Goal: Transaction & Acquisition: Subscribe to service/newsletter

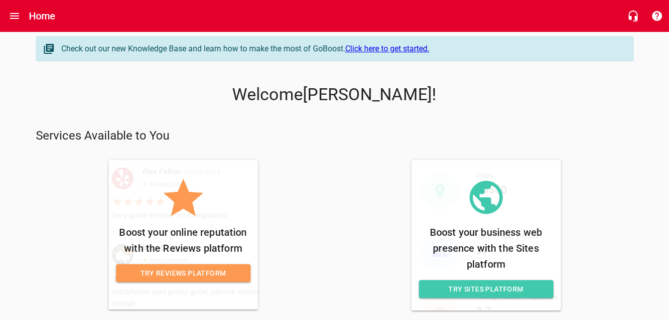
scroll to position [23, 0]
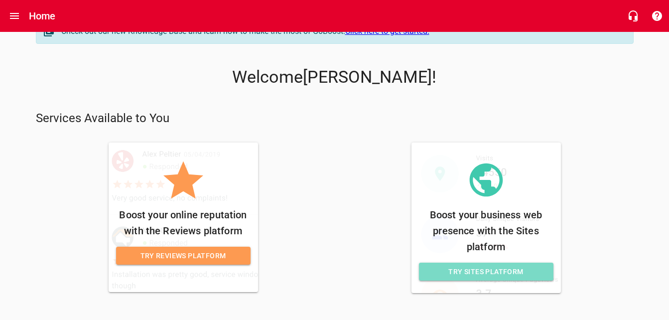
click at [495, 269] on span "Try Sites Platform" at bounding box center [486, 271] width 119 height 12
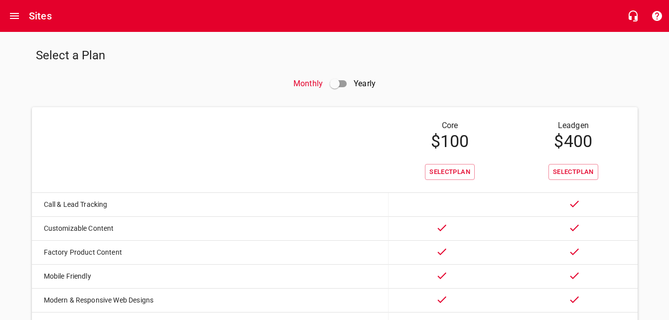
click at [8, 0] on div "Sites" at bounding box center [334, 16] width 669 height 32
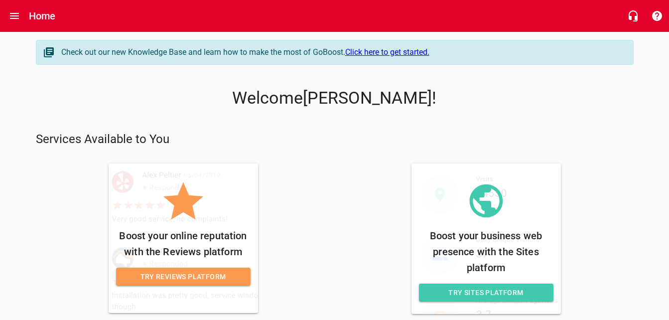
click at [464, 290] on span "Try Sites Platform" at bounding box center [486, 292] width 119 height 12
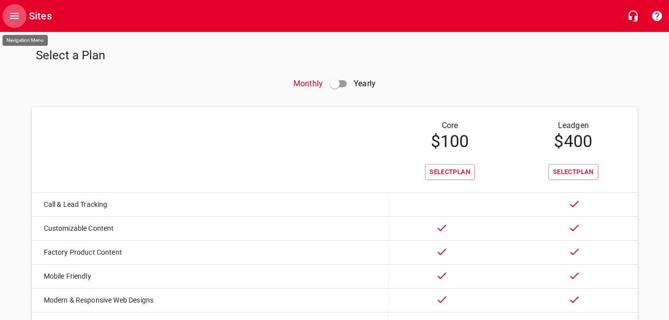
click at [13, 17] on icon "Open drawer" at bounding box center [14, 16] width 12 height 12
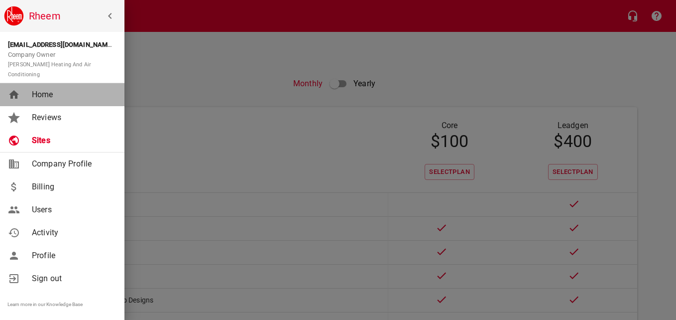
click at [47, 92] on link "Home" at bounding box center [62, 94] width 125 height 23
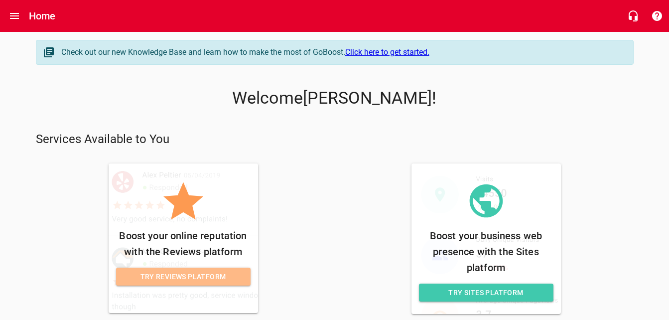
click at [169, 279] on span "Try Reviews Platform" at bounding box center [183, 276] width 119 height 12
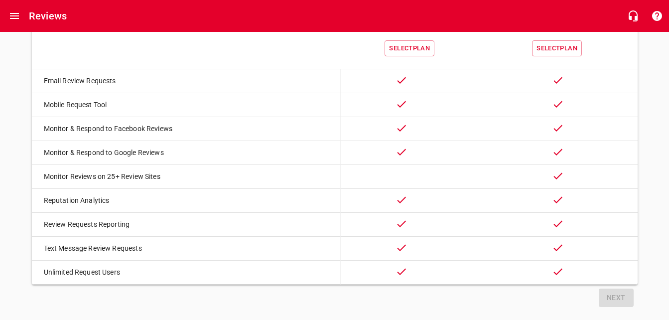
scroll to position [121, 0]
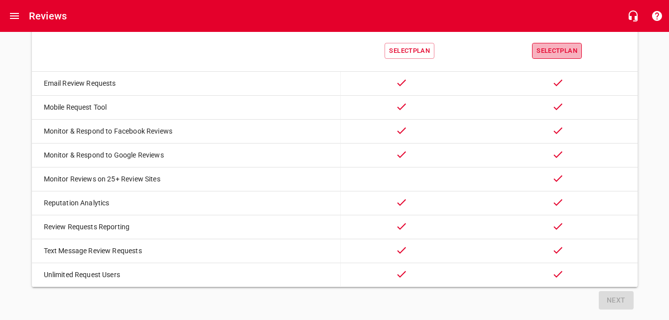
click at [562, 50] on span "Select Plan" at bounding box center [556, 50] width 41 height 11
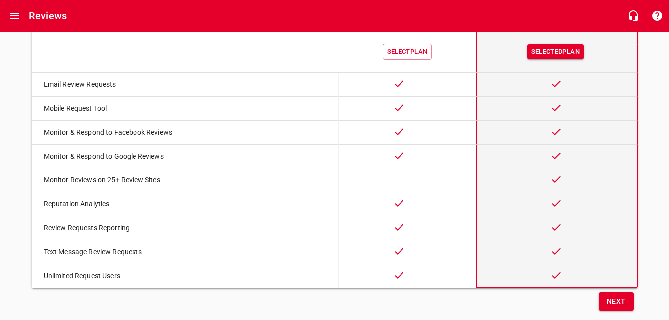
click at [617, 307] on span "Next" at bounding box center [616, 301] width 19 height 12
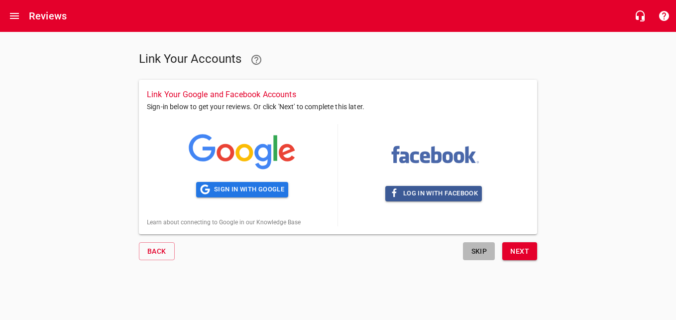
click at [486, 252] on span "Skip" at bounding box center [479, 251] width 24 height 12
select select "[US_STATE]"
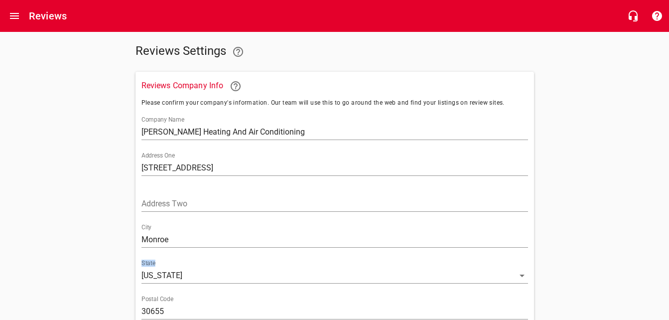
click at [486, 252] on div "Reviews Company Info Please confirm your company's information. Our team will u…" at bounding box center [334, 216] width 394 height 293
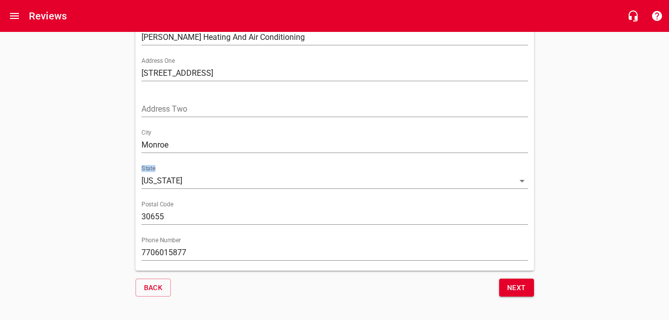
scroll to position [100, 0]
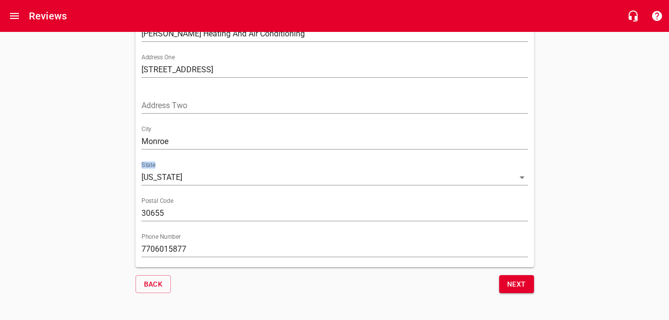
click at [522, 279] on span "Next" at bounding box center [516, 284] width 19 height 12
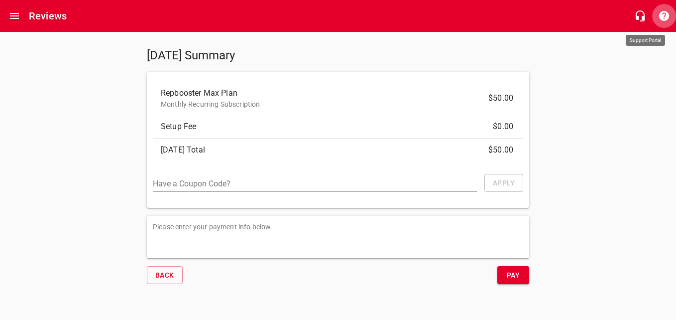
click at [661, 18] on icon "button" at bounding box center [664, 16] width 10 height 10
